Goal: Task Accomplishment & Management: Use online tool/utility

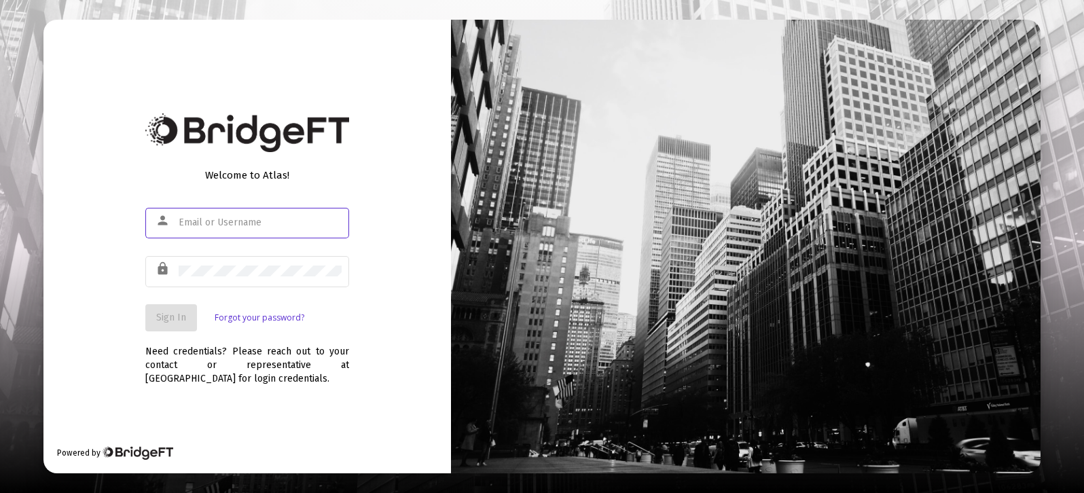
type input "[PERSON_NAME][EMAIL_ADDRESS][DOMAIN_NAME]"
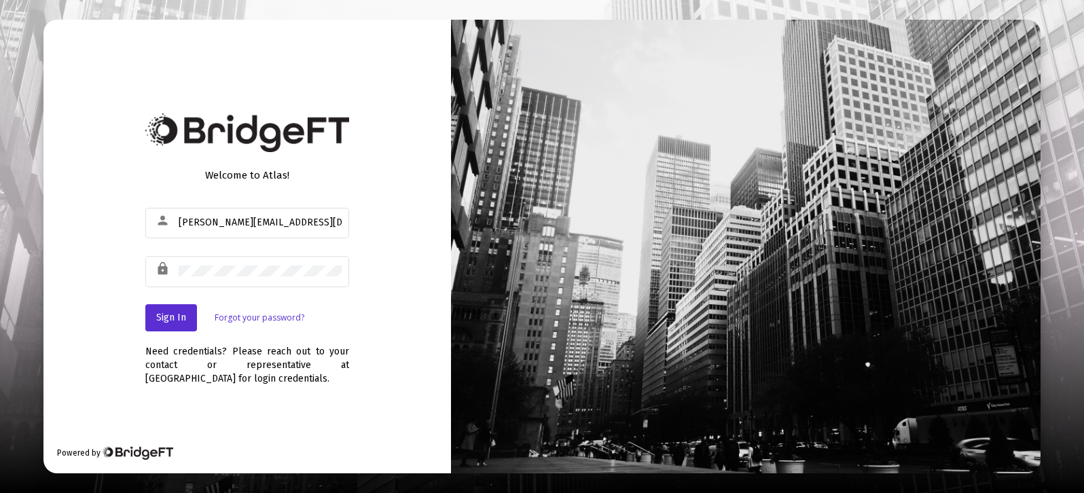
click at [344, 329] on div "Sign In Forgot your password?" at bounding box center [247, 317] width 204 height 27
click at [169, 320] on span "Sign In" at bounding box center [171, 318] width 30 height 12
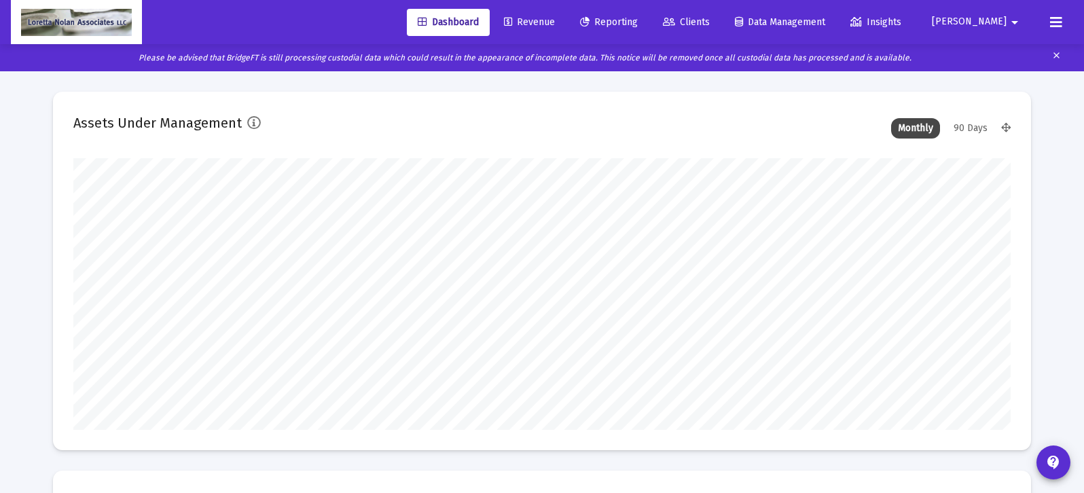
scroll to position [272, 937]
type input "[DATE]"
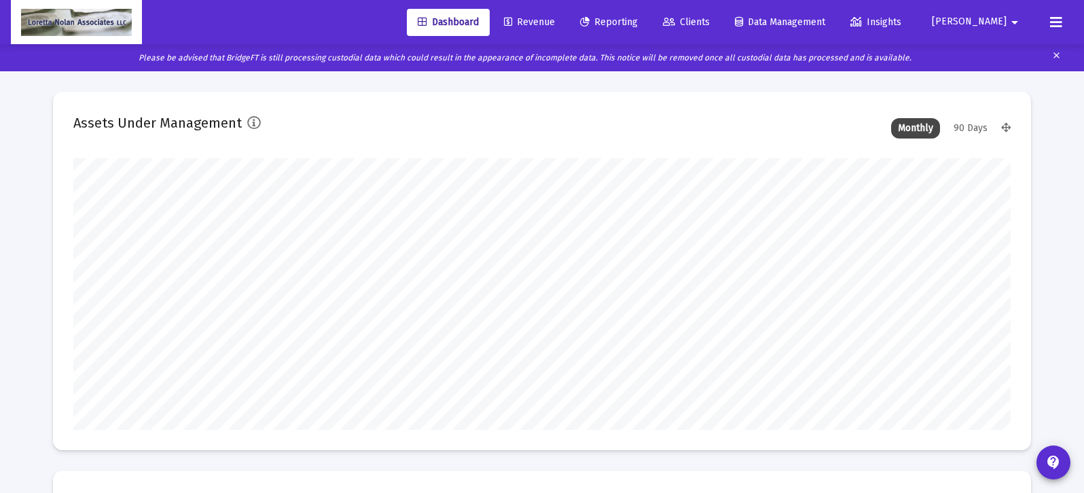
click at [638, 24] on span "Reporting" at bounding box center [609, 22] width 58 height 12
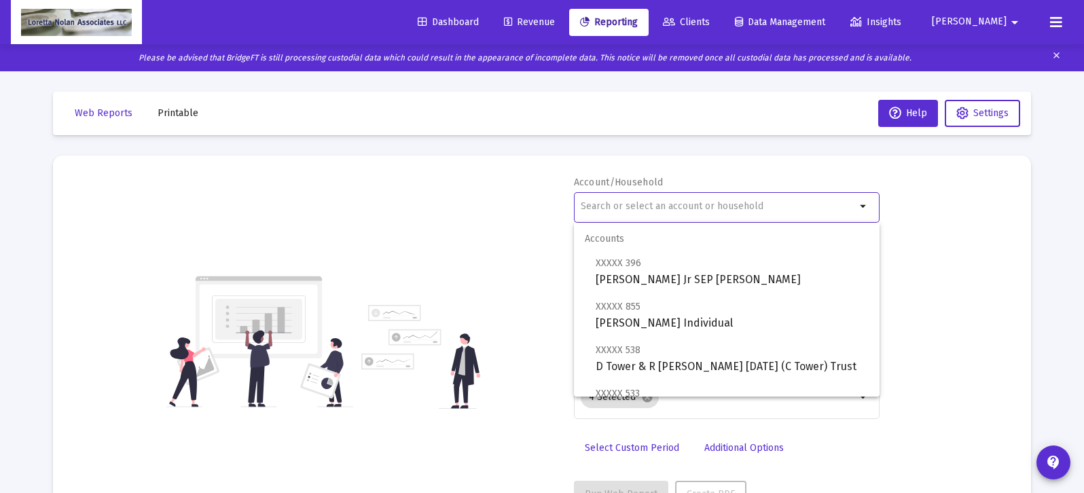
click at [656, 208] on input "text" at bounding box center [718, 206] width 275 height 11
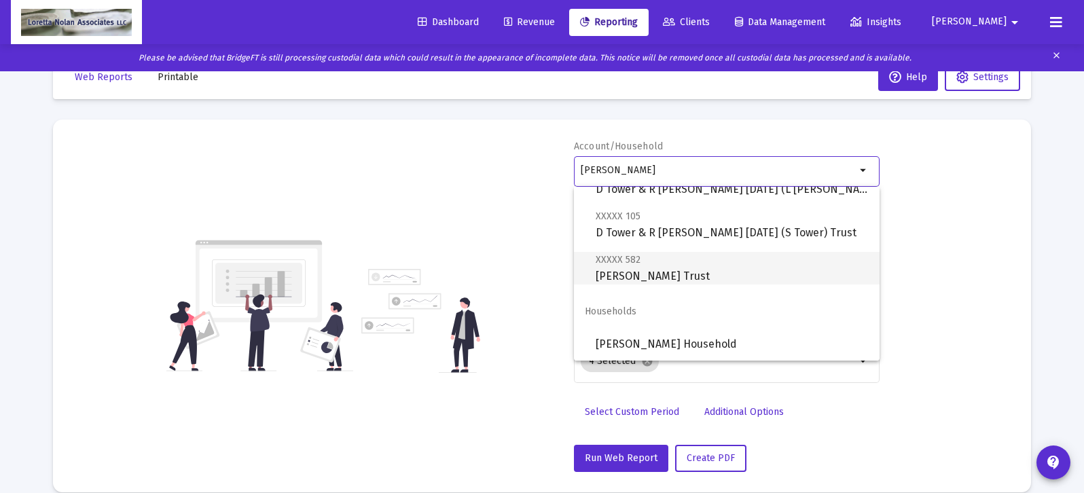
scroll to position [37, 0]
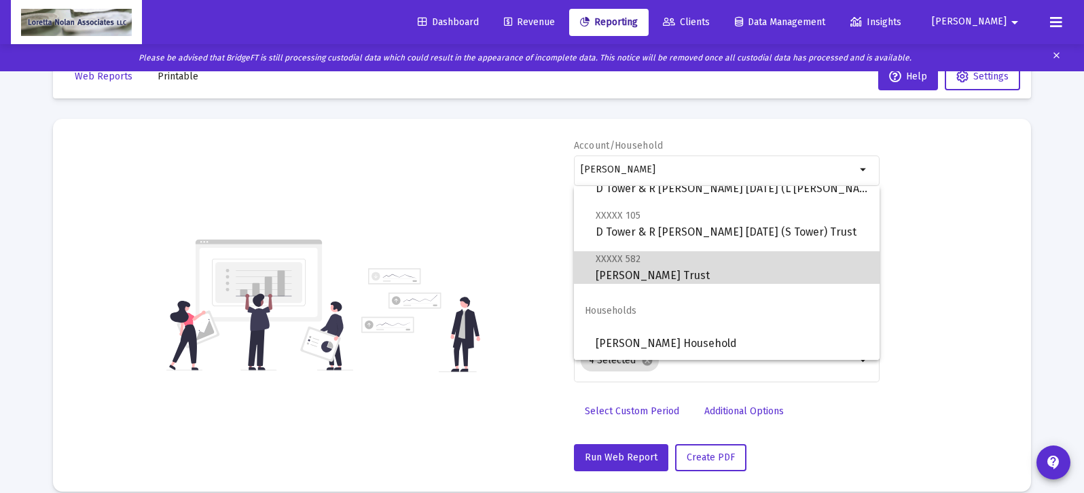
click at [643, 276] on span "XXXXX 582 [PERSON_NAME] Trust" at bounding box center [731, 267] width 273 height 33
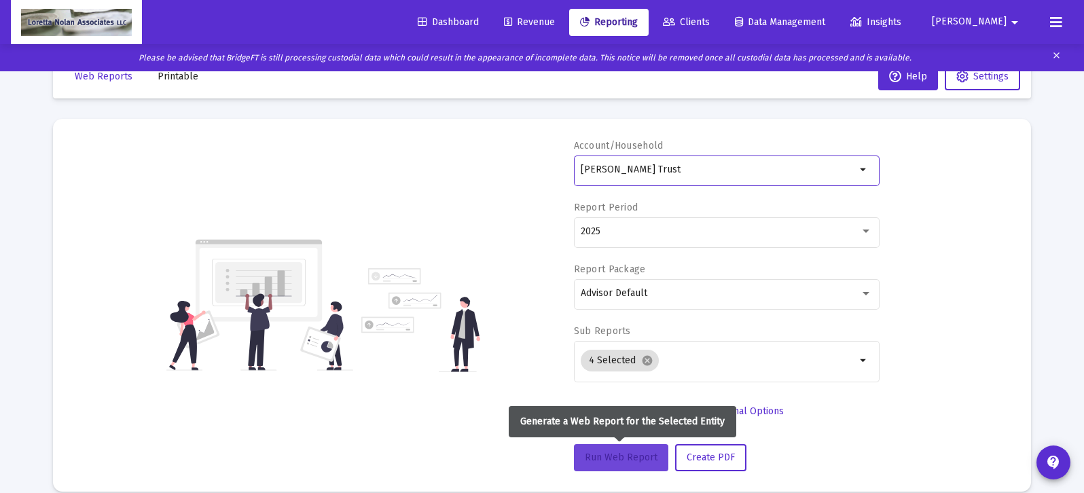
click at [620, 457] on span "Run Web Report" at bounding box center [621, 458] width 73 height 12
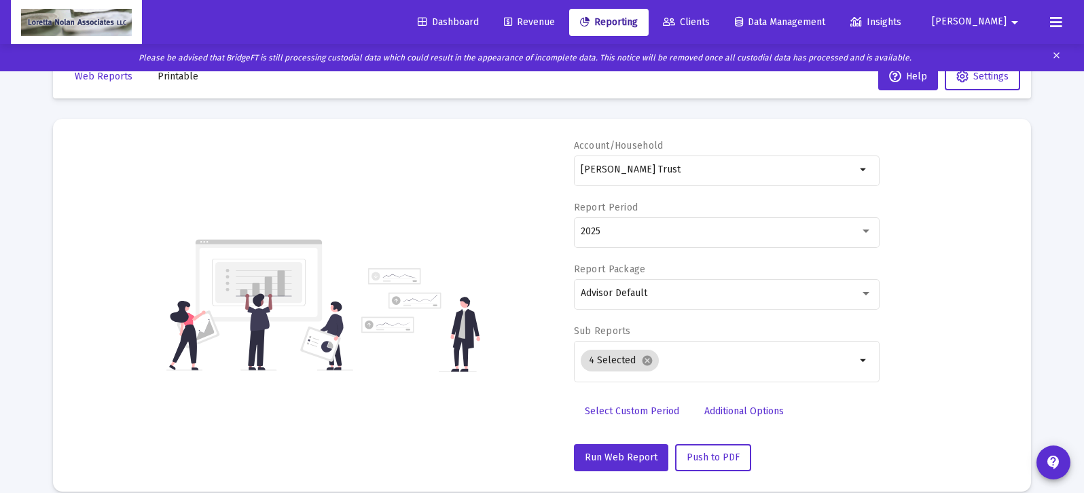
click at [1056, 52] on mat-icon "clear" at bounding box center [1056, 58] width 10 height 20
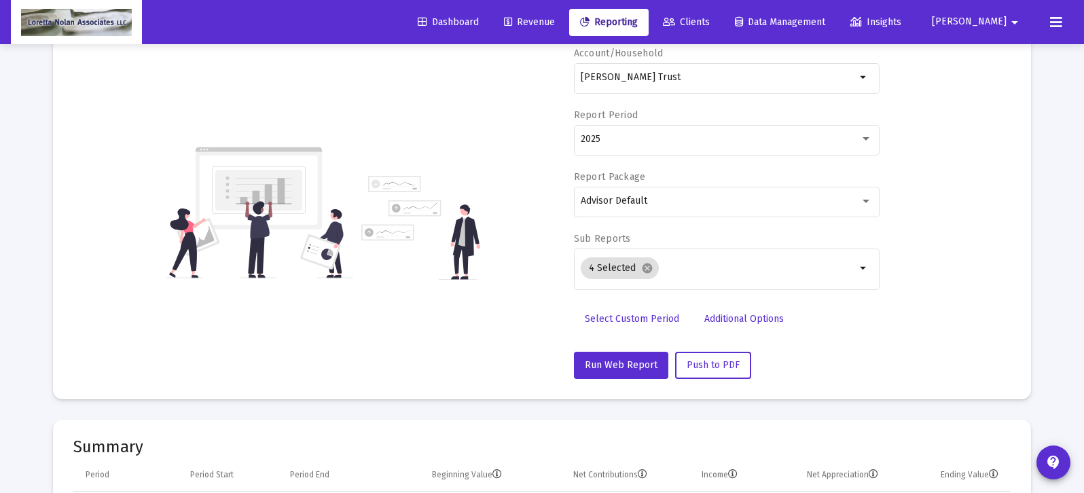
scroll to position [0, 0]
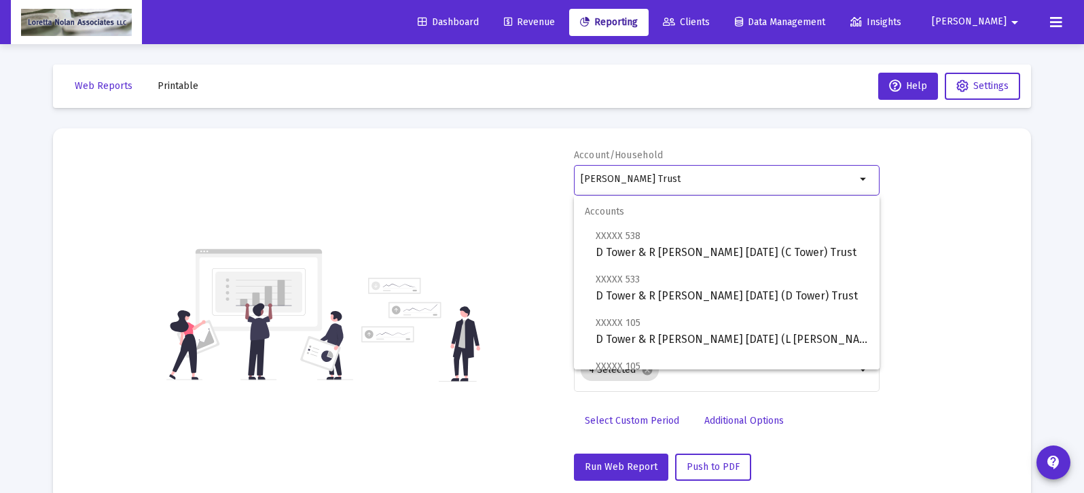
click at [691, 179] on input "[PERSON_NAME] Trust" at bounding box center [718, 179] width 275 height 11
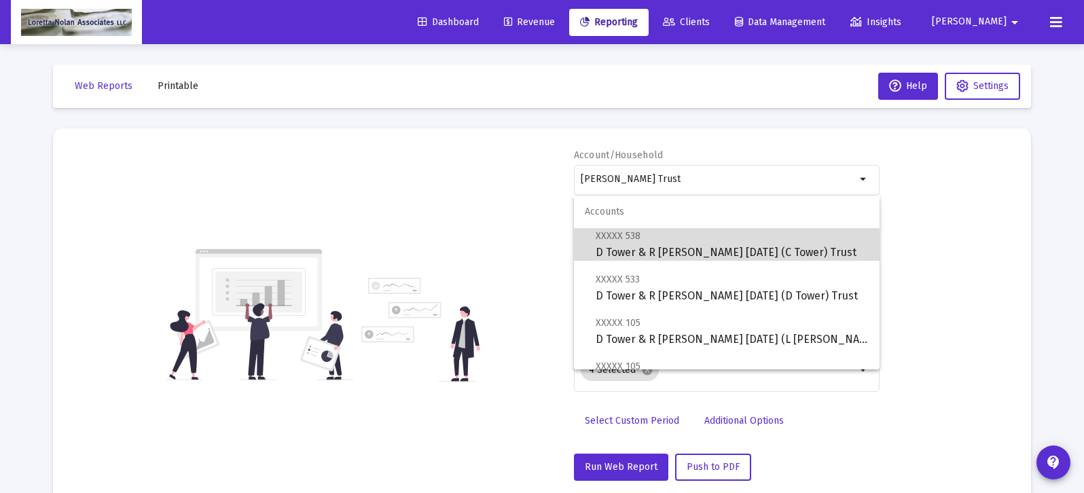
click at [646, 251] on span "XXXXX 538 D Tower & R [PERSON_NAME] [DATE] (C Tower) Trust" at bounding box center [731, 243] width 273 height 33
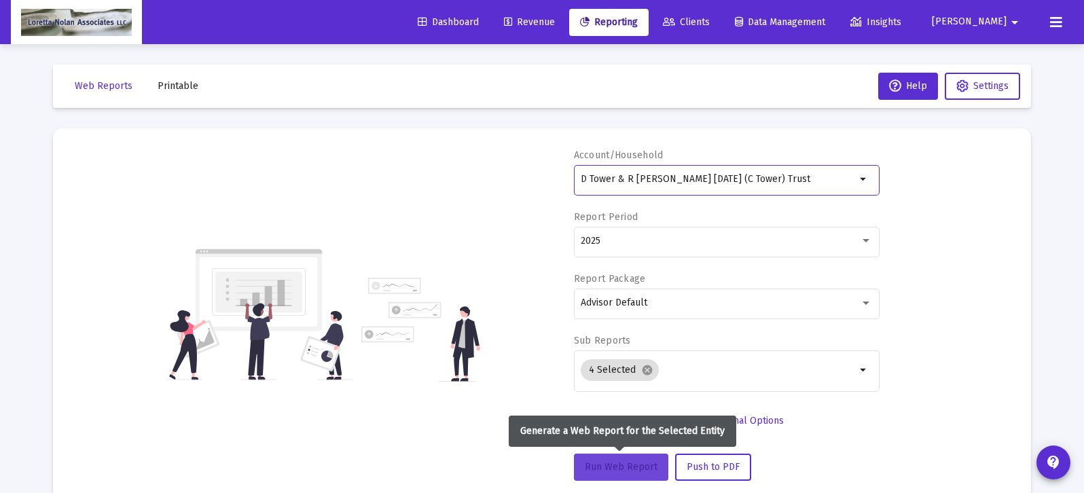
click at [629, 465] on span "Run Web Report" at bounding box center [621, 467] width 73 height 12
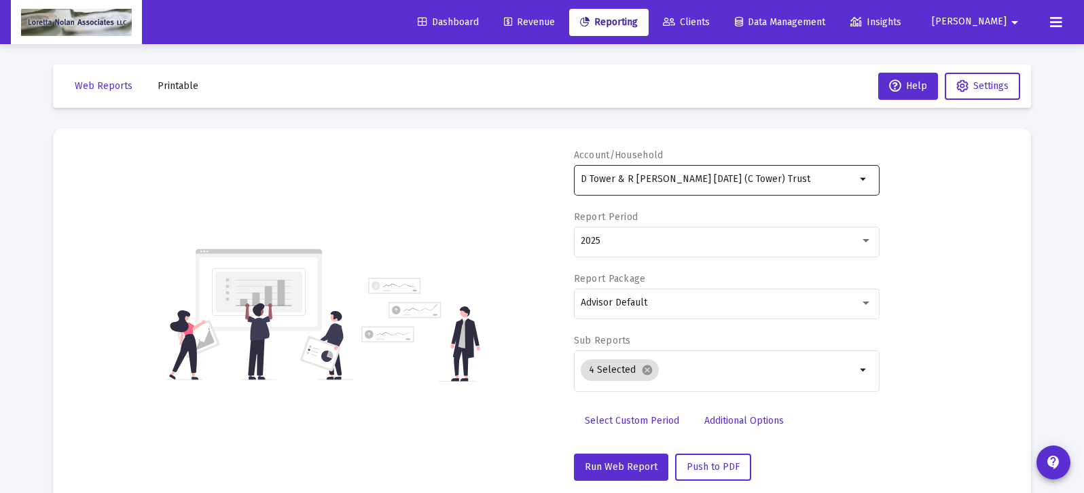
click at [795, 187] on div "D Tower & R [PERSON_NAME] [DATE] (C Tower) Trust" at bounding box center [718, 178] width 275 height 33
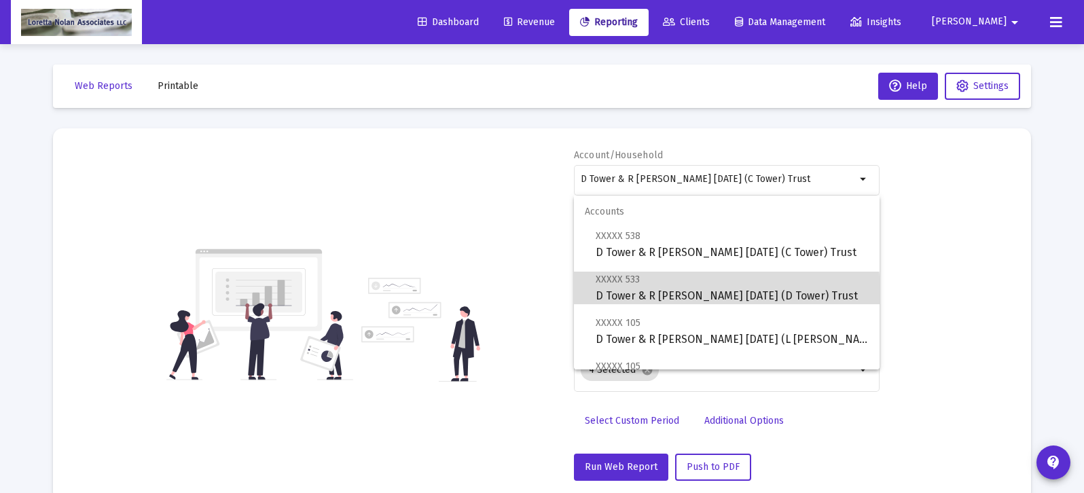
click at [649, 294] on span "XXXXX [GEOGRAPHIC_DATA] & R [PERSON_NAME] [DATE] (D Tower) Trust" at bounding box center [731, 287] width 273 height 33
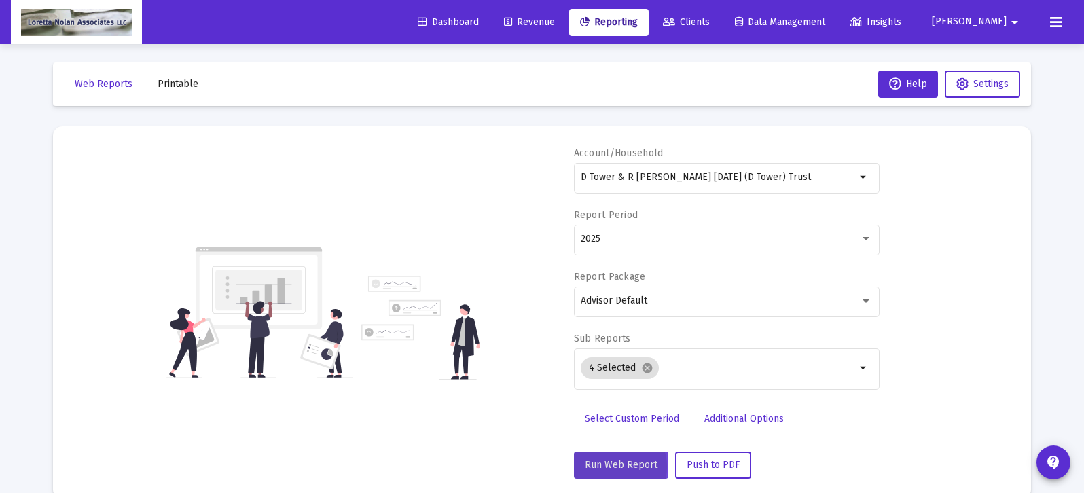
click at [611, 466] on span "Run Web Report" at bounding box center [621, 465] width 73 height 12
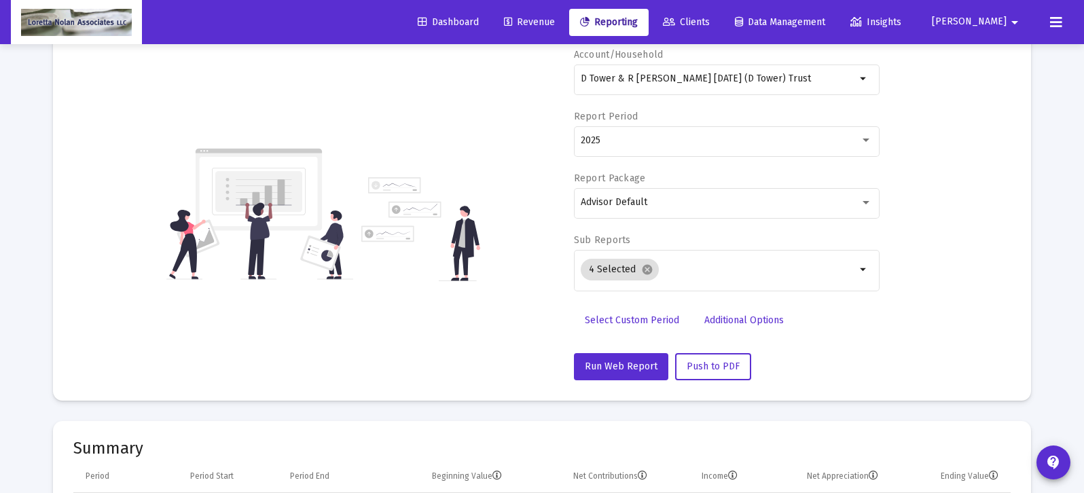
scroll to position [0, 0]
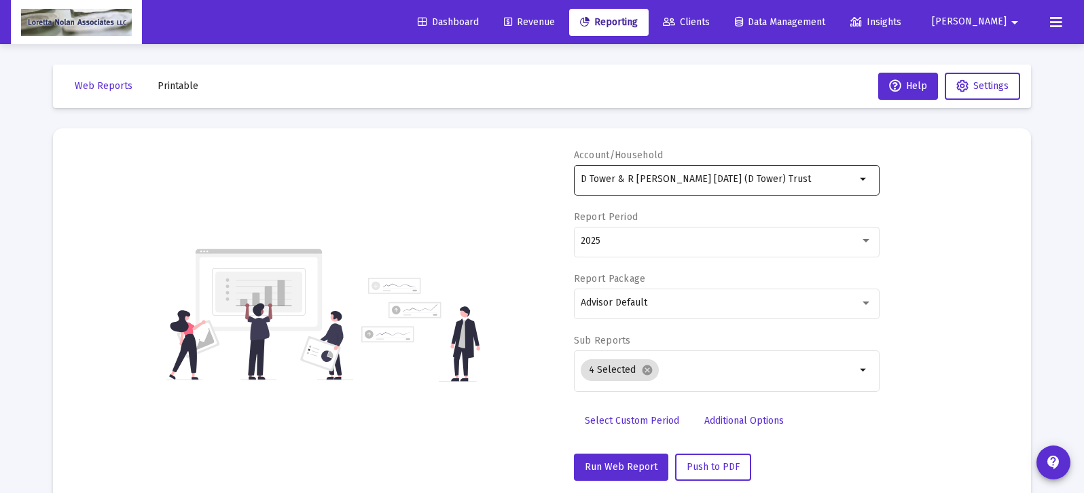
click at [705, 185] on div "D Tower & R [PERSON_NAME] [DATE] (D Tower) Trust" at bounding box center [718, 178] width 275 height 33
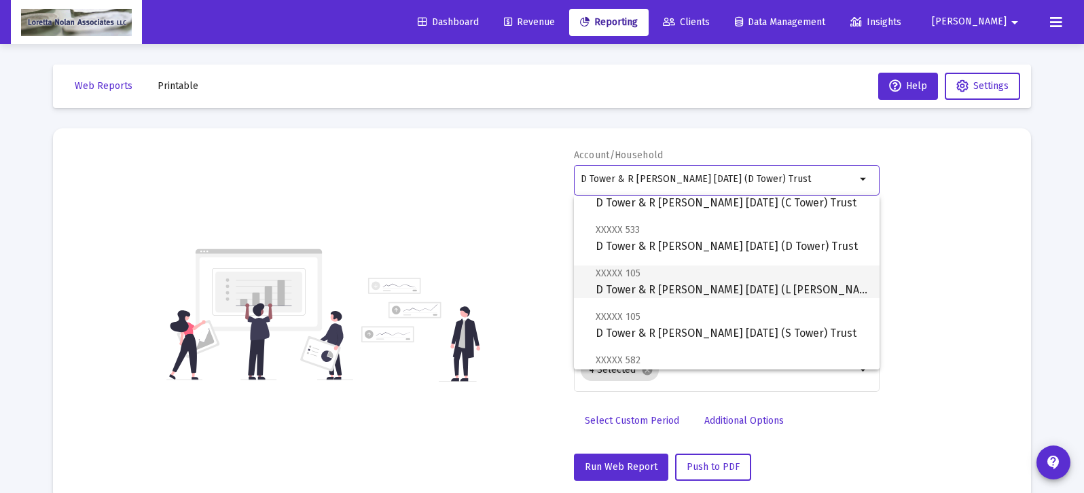
scroll to position [46, 0]
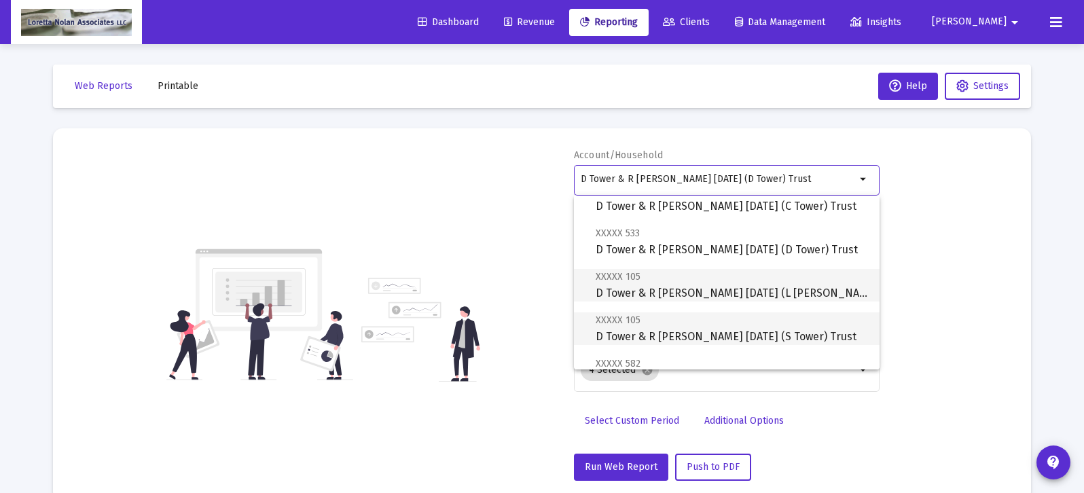
click at [684, 337] on span "XXXXX [GEOGRAPHIC_DATA] & R [PERSON_NAME] [DATE] (S Tower) Trust" at bounding box center [731, 328] width 273 height 33
type input "D Tower & R [PERSON_NAME] [DATE] (S Tower) Trust"
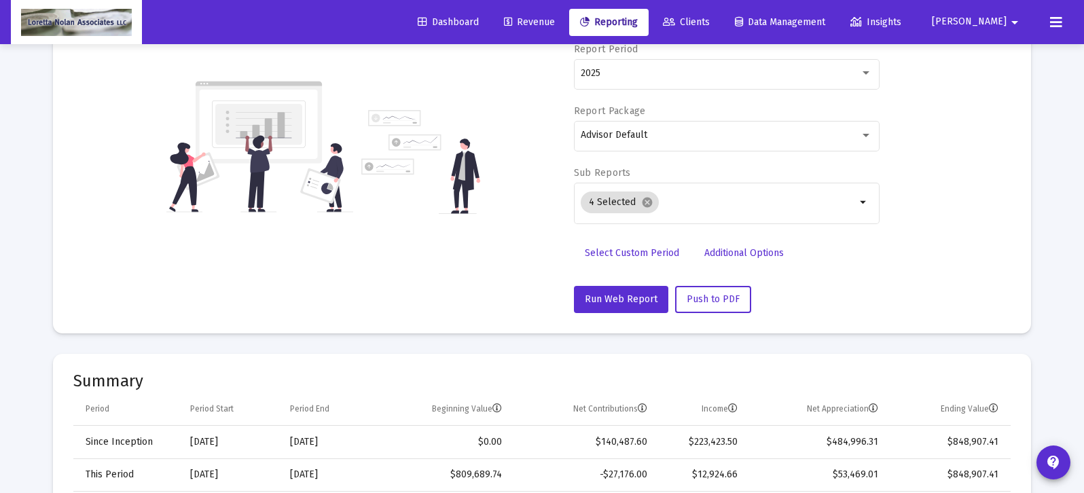
scroll to position [171, 0]
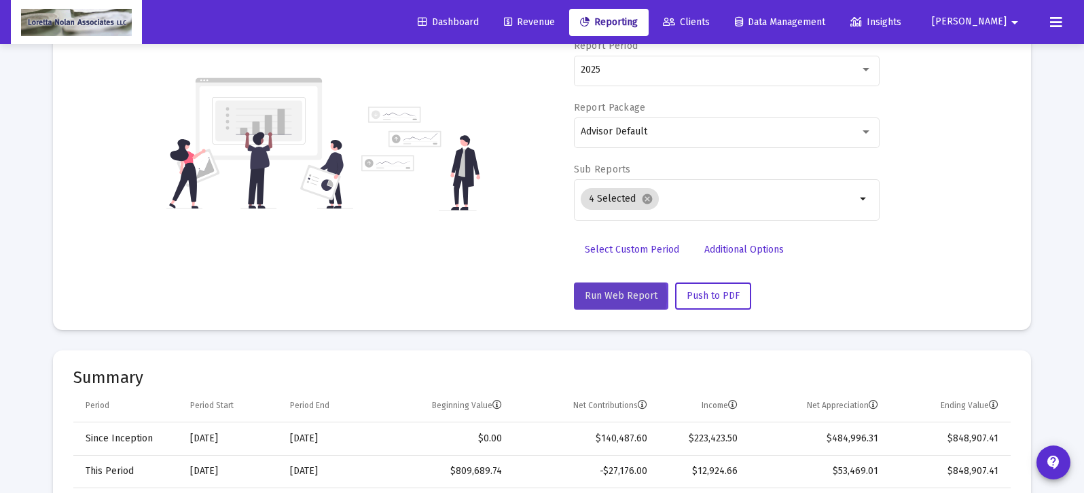
click at [612, 296] on span "Run Web Report" at bounding box center [621, 296] width 73 height 12
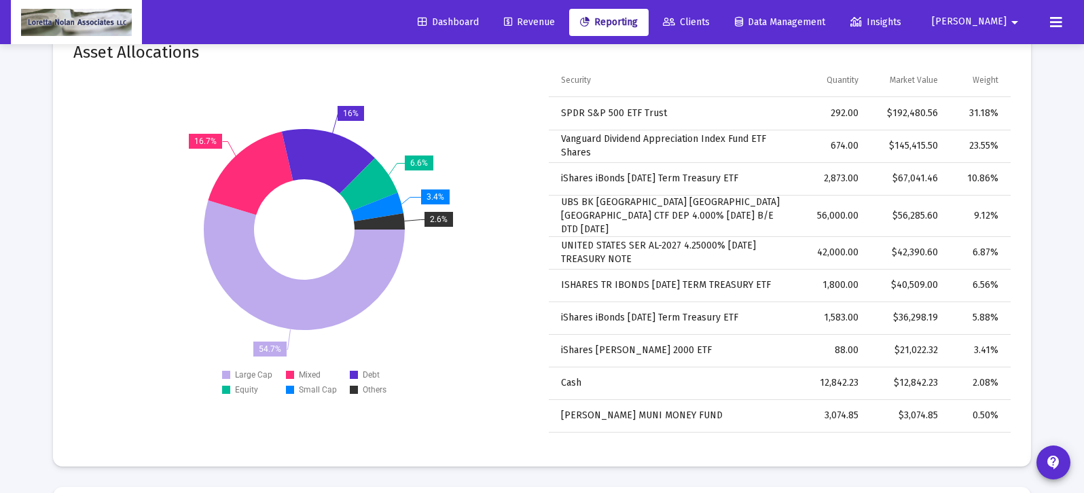
scroll to position [949, 0]
